Goal: Information Seeking & Learning: Find specific fact

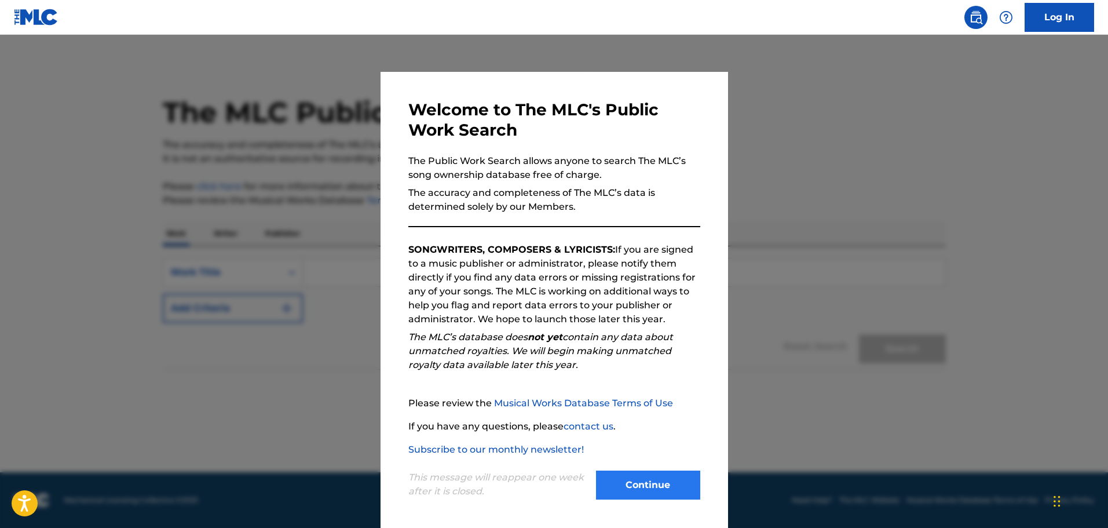
scroll to position [2, 0]
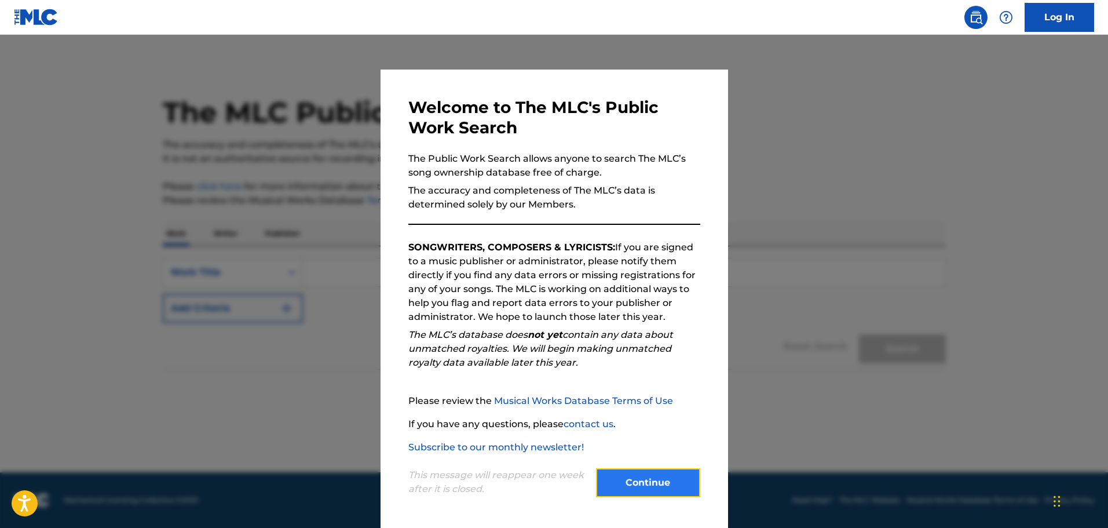
click at [649, 482] on button "Continue" at bounding box center [648, 482] width 104 height 29
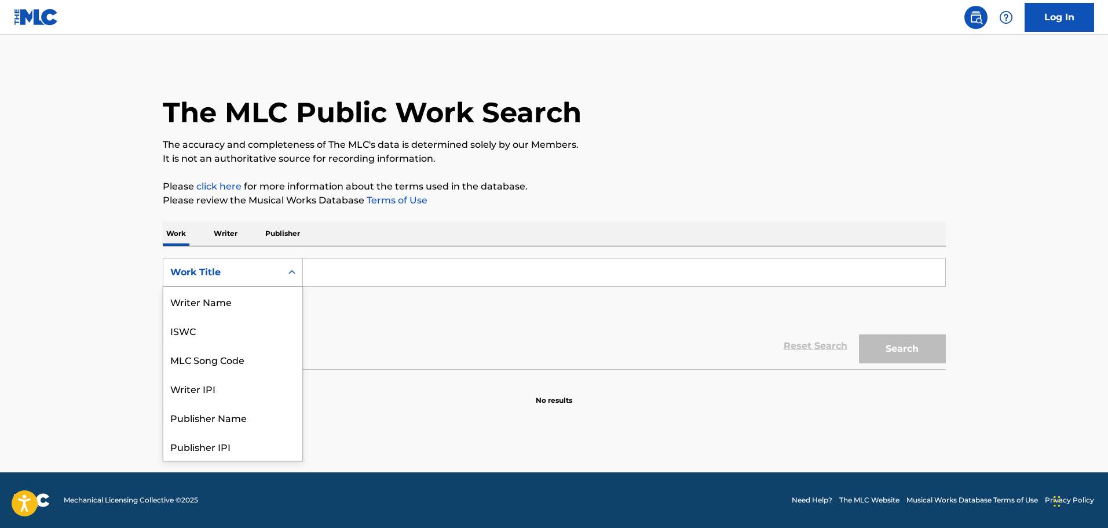
click at [288, 270] on icon "Search Form" at bounding box center [292, 272] width 12 height 12
click at [240, 341] on div "ISWC" at bounding box center [232, 330] width 139 height 29
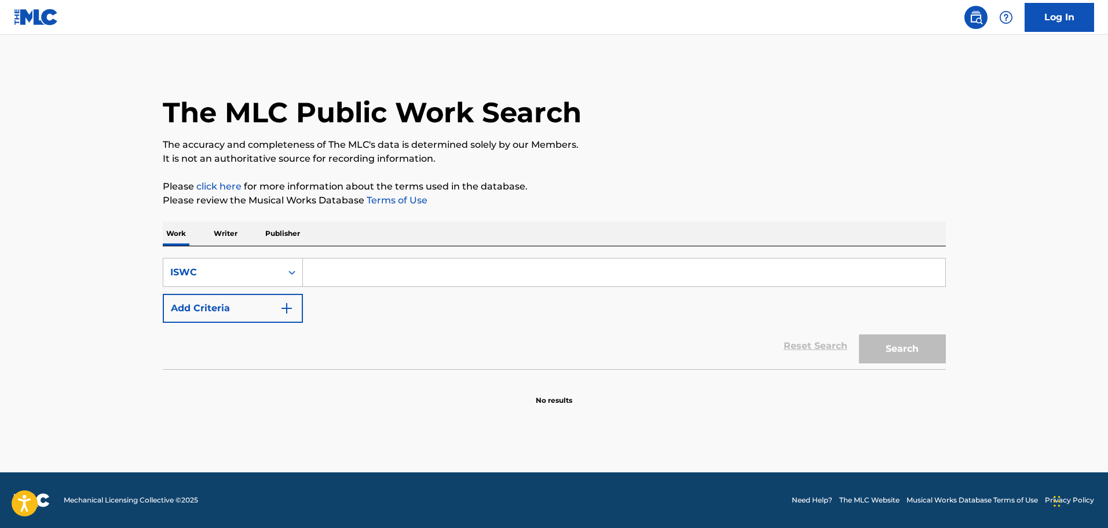
click at [364, 276] on input "Search Form" at bounding box center [624, 272] width 642 height 28
paste input "US5UL2118275"
click at [905, 345] on button "Search" at bounding box center [902, 348] width 87 height 29
drag, startPoint x: 403, startPoint y: 271, endPoint x: 290, endPoint y: 277, distance: 112.5
click at [272, 277] on div "SearchWithCriteriaba20691c-fe28-4020-8b09-31076276ebf0 ISWC US5UL2118275" at bounding box center [554, 272] width 783 height 29
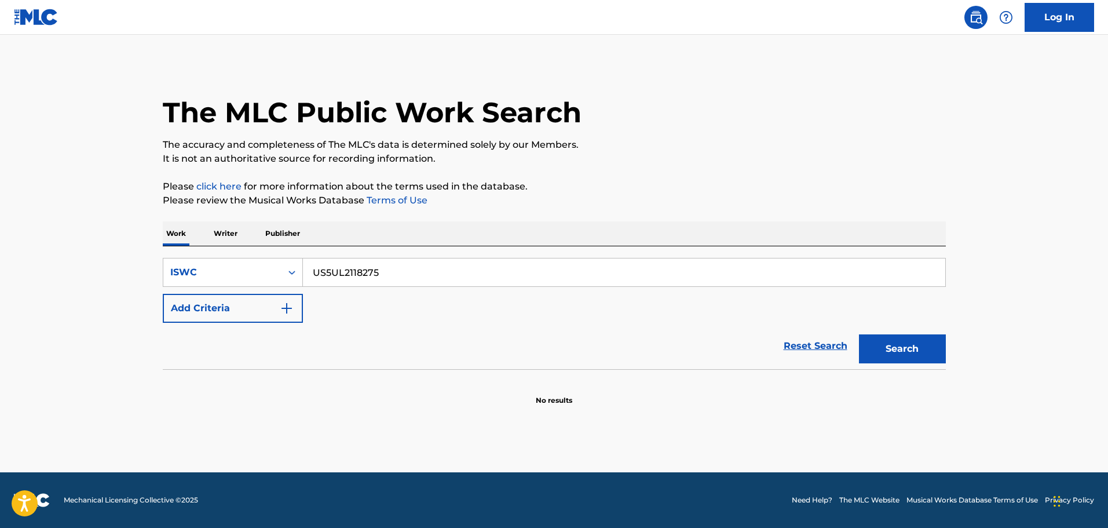
paste input "1412506"
type input "US5UL1412506"
click at [897, 345] on button "Search" at bounding box center [902, 348] width 87 height 29
click at [258, 308] on button "Add Criteria" at bounding box center [233, 308] width 140 height 29
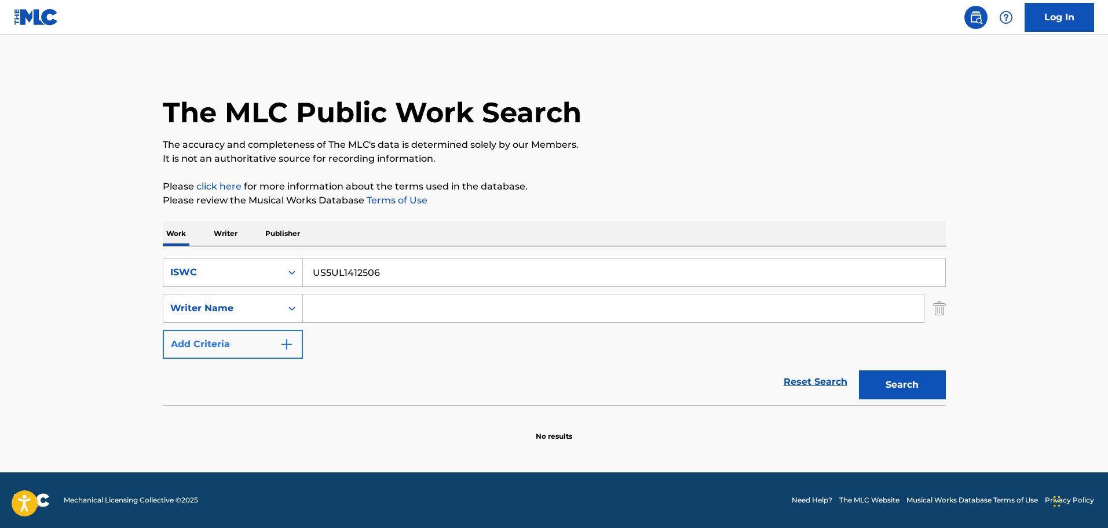
click at [258, 308] on div "Writer Name" at bounding box center [222, 308] width 104 height 14
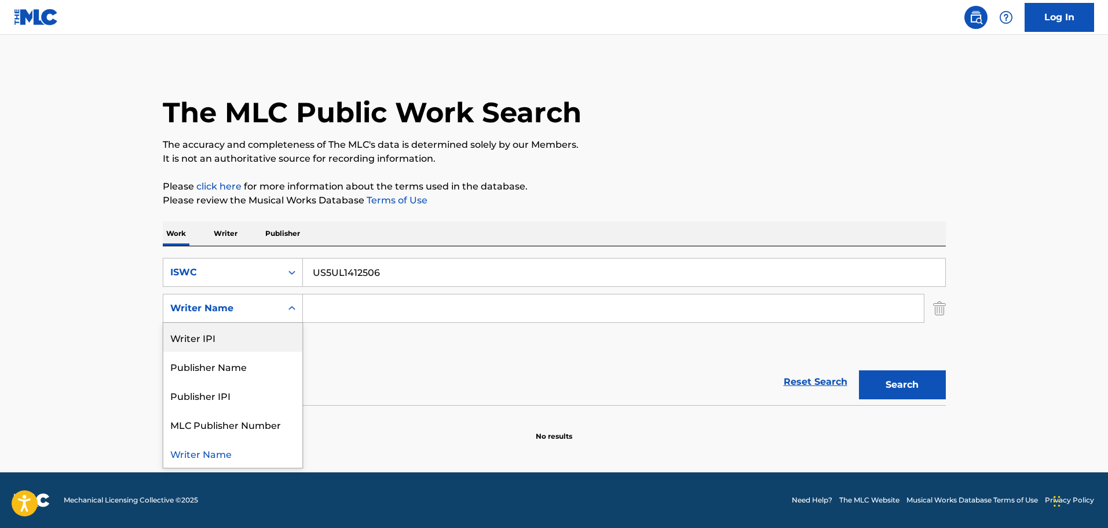
click at [225, 338] on div "Writer IPI" at bounding box center [232, 337] width 139 height 29
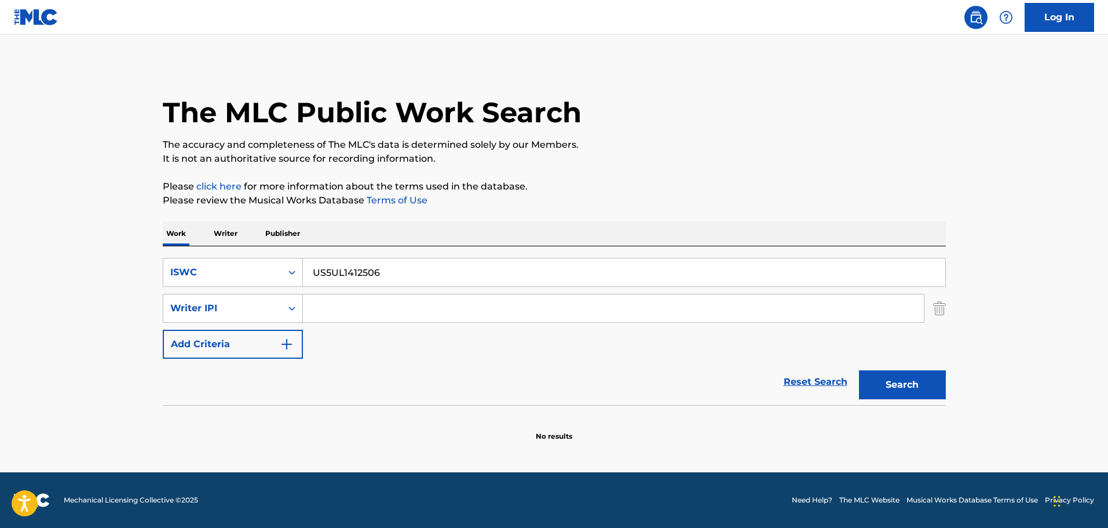
click at [380, 305] on input "Search Form" at bounding box center [613, 308] width 621 height 28
paste input "431456281"
type input "431456281"
drag, startPoint x: 397, startPoint y: 268, endPoint x: 220, endPoint y: 271, distance: 177.3
click at [220, 271] on div "SearchWithCriteriaba20691c-fe28-4020-8b09-31076276ebf0 ISWC US5UL1412506" at bounding box center [554, 272] width 783 height 29
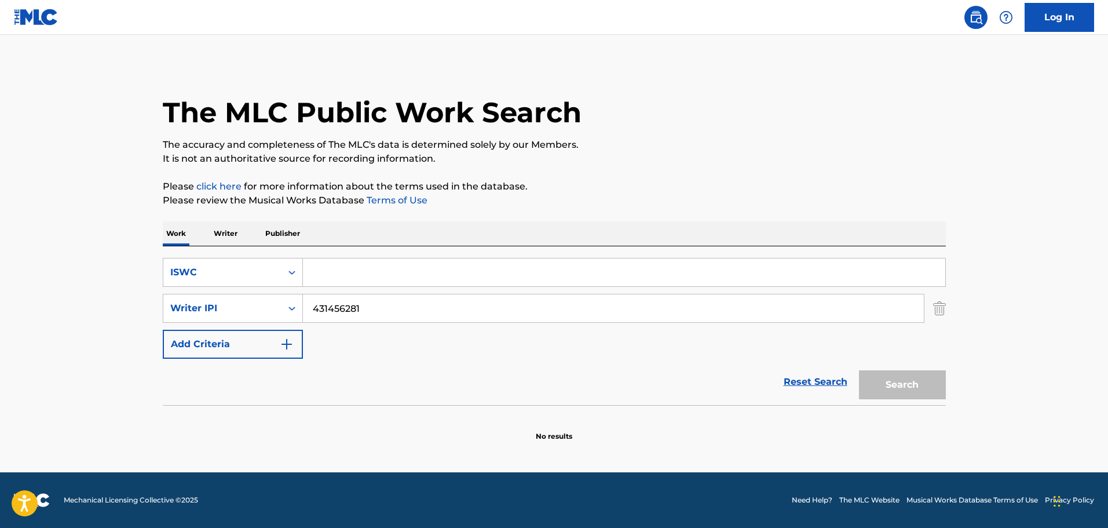
drag, startPoint x: 893, startPoint y: 382, endPoint x: 882, endPoint y: 382, distance: 11.6
click at [892, 382] on div "Search" at bounding box center [899, 382] width 93 height 46
click at [321, 273] on input "Search Form" at bounding box center [624, 272] width 642 height 28
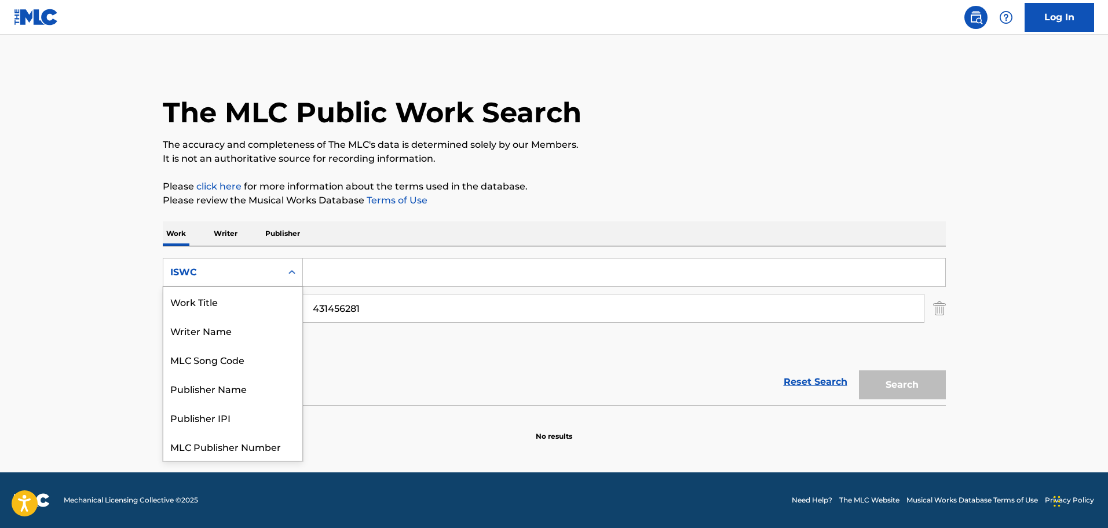
click at [215, 268] on div "ISWC" at bounding box center [222, 272] width 104 height 14
click at [248, 422] on div "Publisher IPI" at bounding box center [232, 417] width 139 height 29
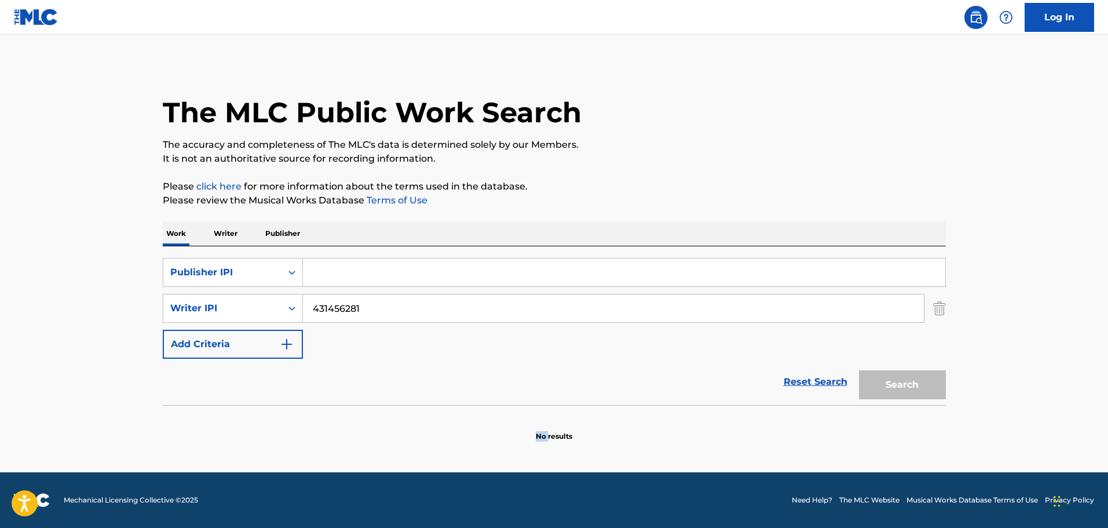
click at [248, 422] on section "No results" at bounding box center [554, 426] width 783 height 30
click at [257, 276] on div "Publisher IPI" at bounding box center [222, 272] width 104 height 14
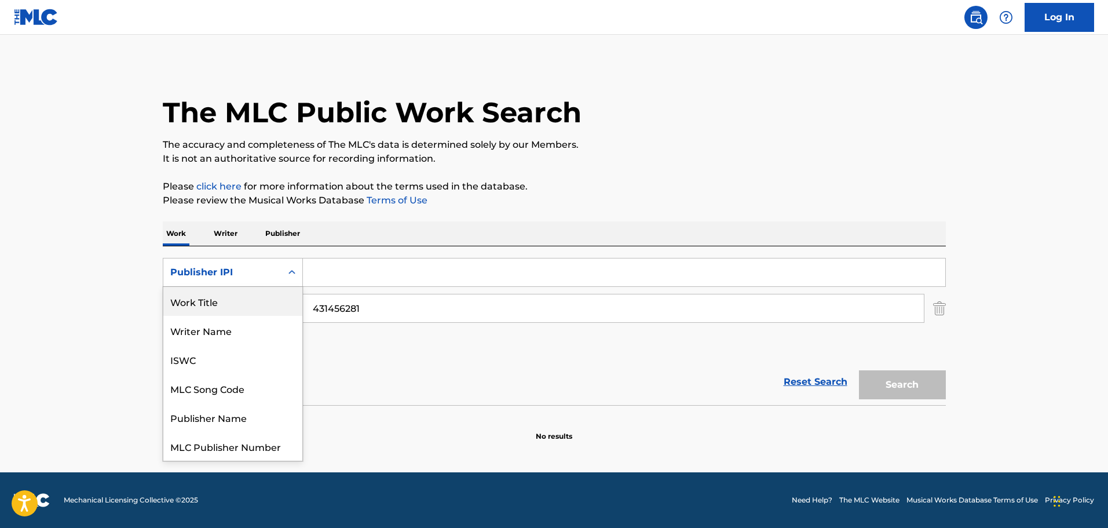
click at [202, 303] on div "Work Title" at bounding box center [232, 301] width 139 height 29
click at [251, 270] on div "Work Title" at bounding box center [222, 272] width 104 height 14
click at [226, 306] on div "Writer Name" at bounding box center [232, 301] width 139 height 29
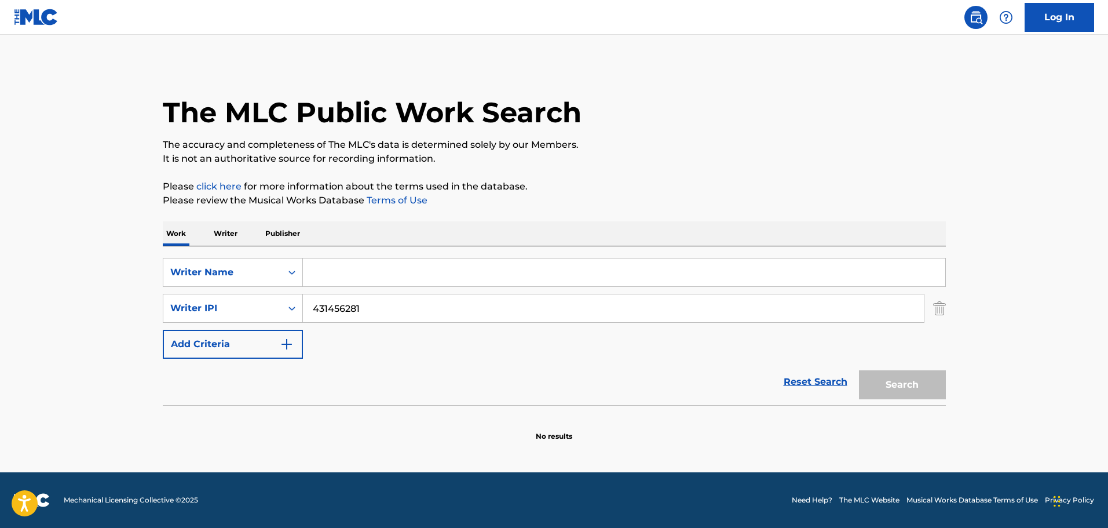
drag, startPoint x: 327, startPoint y: 280, endPoint x: 320, endPoint y: 273, distance: 9.9
click at [326, 279] on input "Search Form" at bounding box center [624, 272] width 642 height 28
type input "[PERSON_NAME]"
click at [901, 379] on button "Search" at bounding box center [902, 384] width 87 height 29
click at [900, 380] on button "Search" at bounding box center [902, 384] width 87 height 29
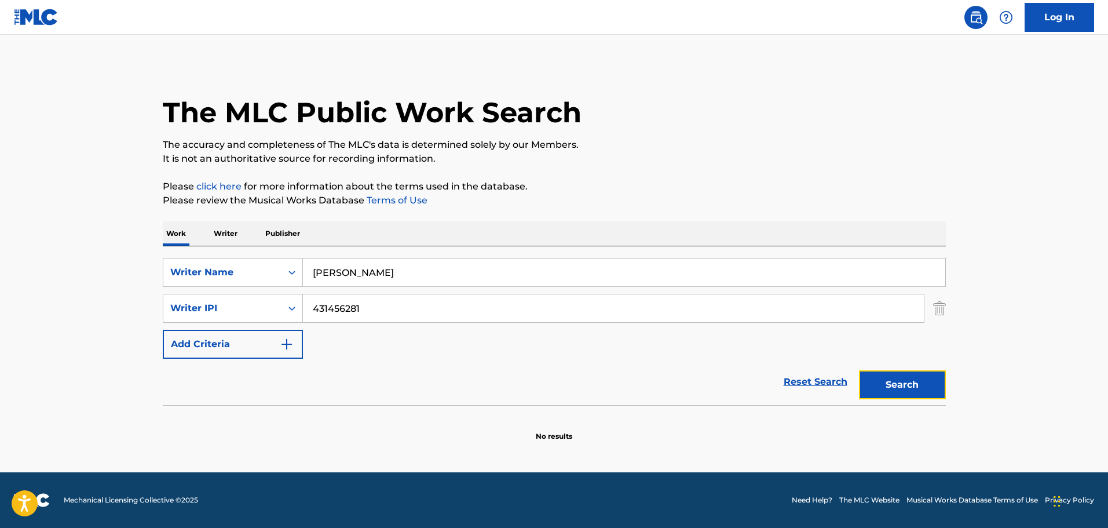
click at [900, 382] on button "Search" at bounding box center [902, 384] width 87 height 29
click at [905, 387] on button "Search" at bounding box center [902, 384] width 87 height 29
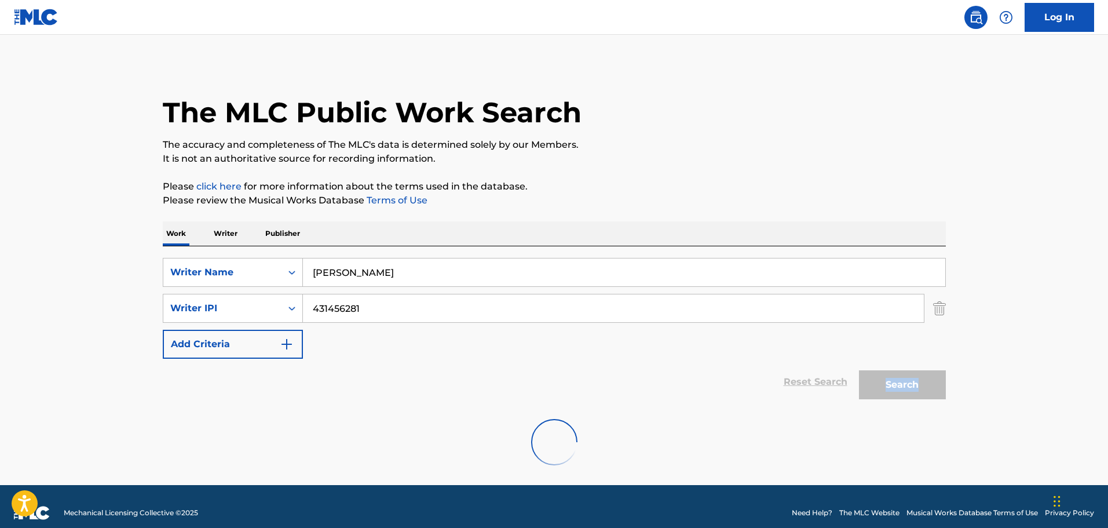
click at [903, 389] on div "Search" at bounding box center [899, 382] width 93 height 46
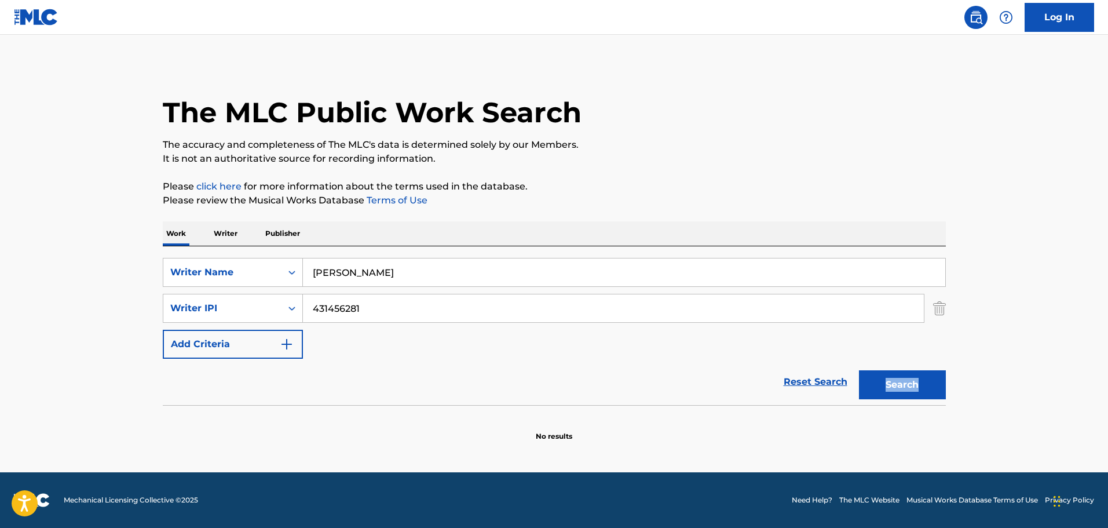
click at [44, 17] on img at bounding box center [36, 17] width 45 height 17
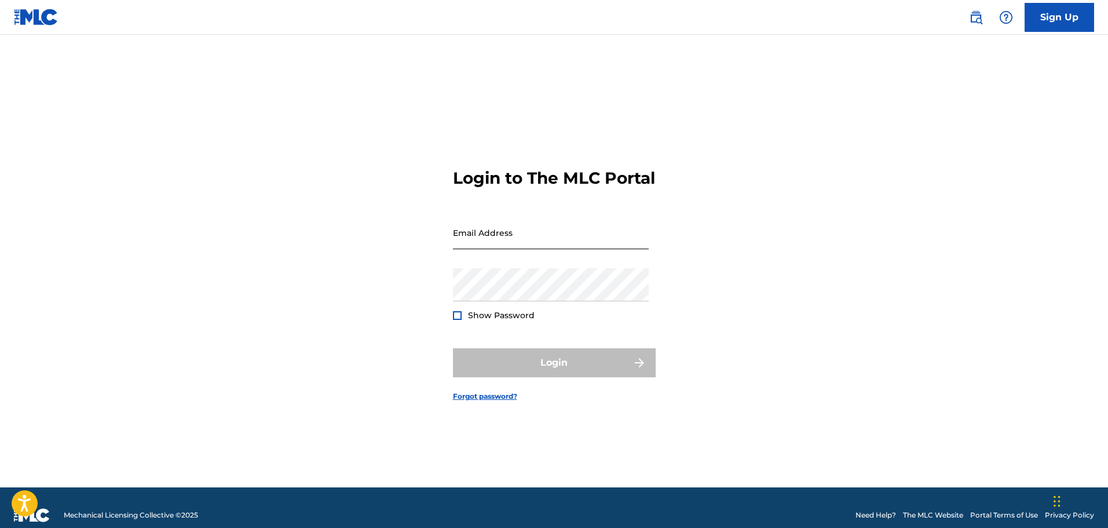
click at [478, 249] on input "Email Address" at bounding box center [551, 232] width 196 height 33
click at [859, 165] on div "Login to The MLC Portal Email Address Password Show Password Login Forgot passw…" at bounding box center [554, 275] width 811 height 423
click at [49, 17] on img at bounding box center [36, 17] width 45 height 17
click at [1006, 19] on img at bounding box center [1006, 17] width 14 height 14
click at [1011, 78] on p "View portal intro" at bounding box center [1006, 77] width 98 height 28
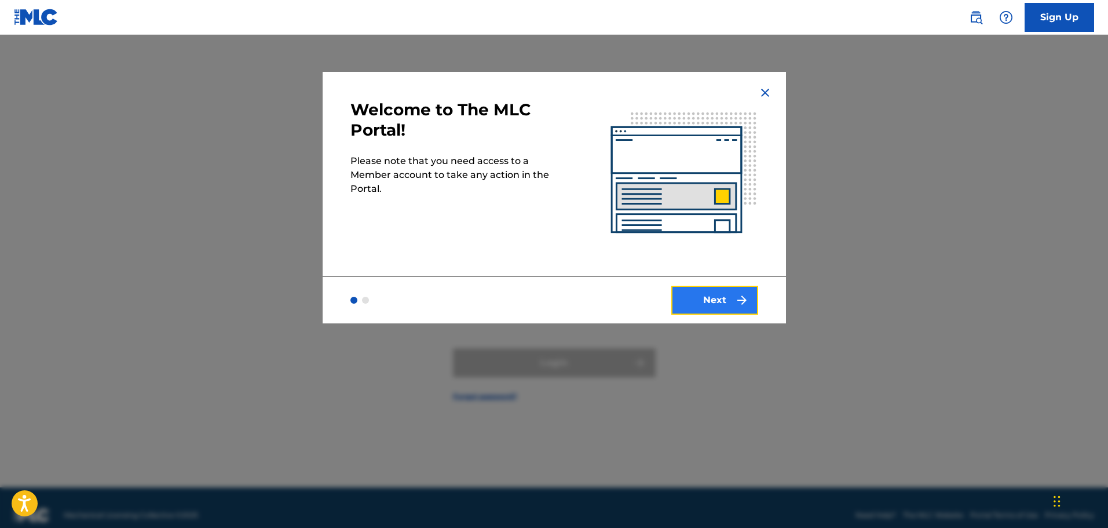
click at [738, 304] on img "submit" at bounding box center [742, 300] width 14 height 14
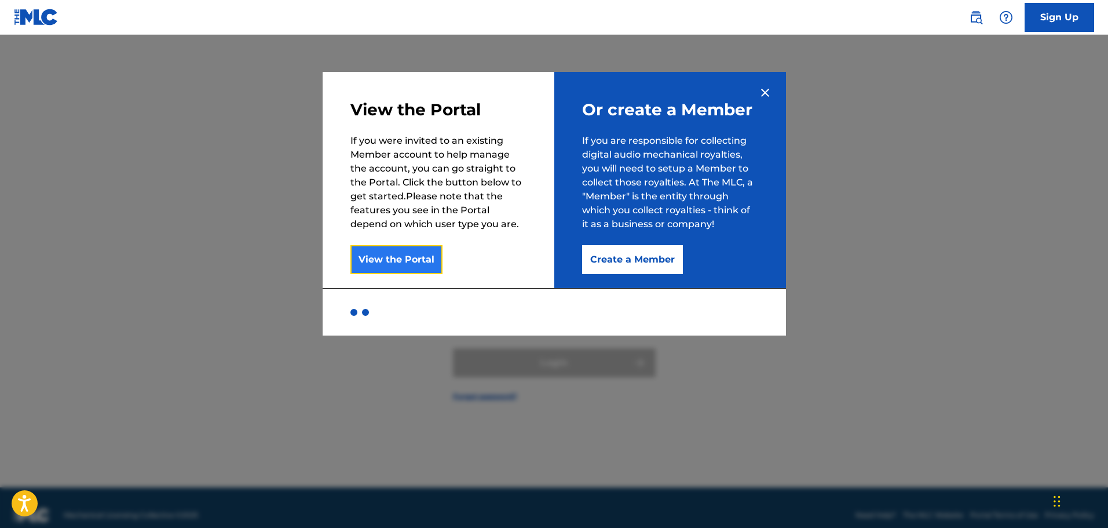
click at [403, 262] on button "View the Portal" at bounding box center [396, 259] width 92 height 29
